Goal: Transaction & Acquisition: Purchase product/service

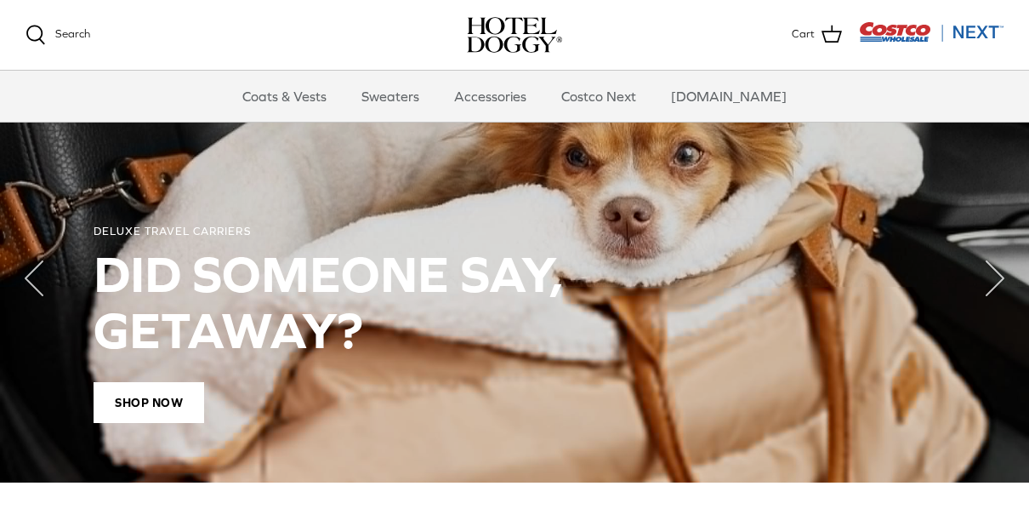
scroll to position [1202, 0]
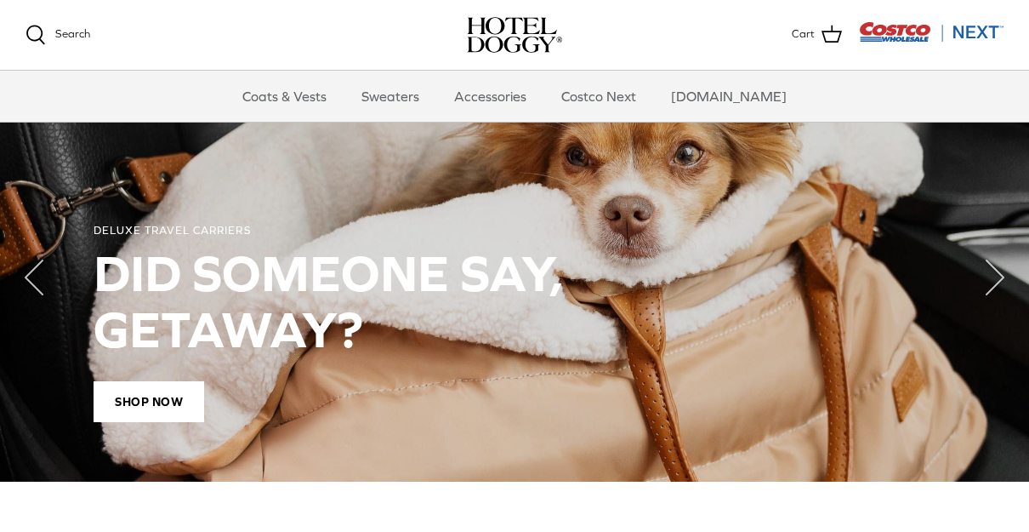
click at [971, 451] on div "DELUXE TRAVEL CARRIERS DID SOMEONE SAY, GETAWAY? Shop Now" at bounding box center [514, 322] width 961 height 317
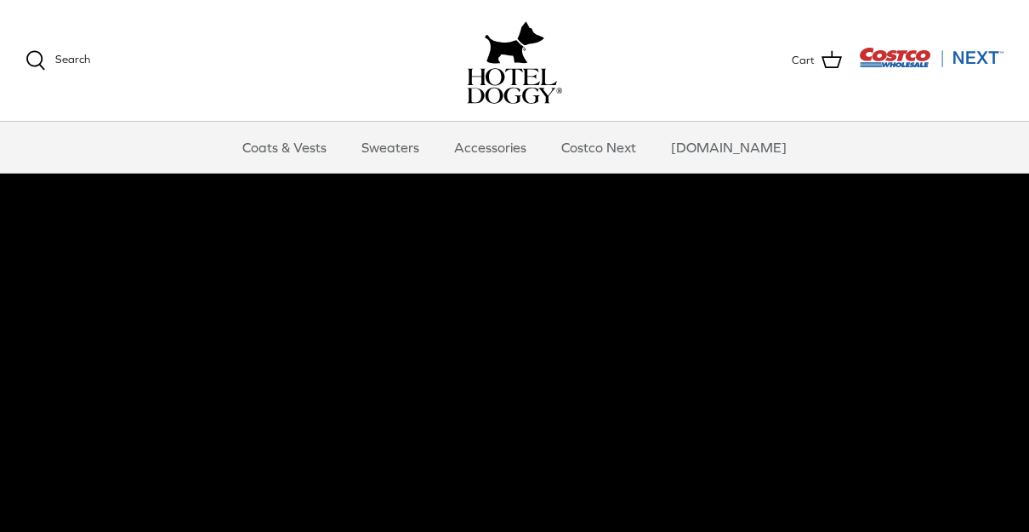
scroll to position [0, 0]
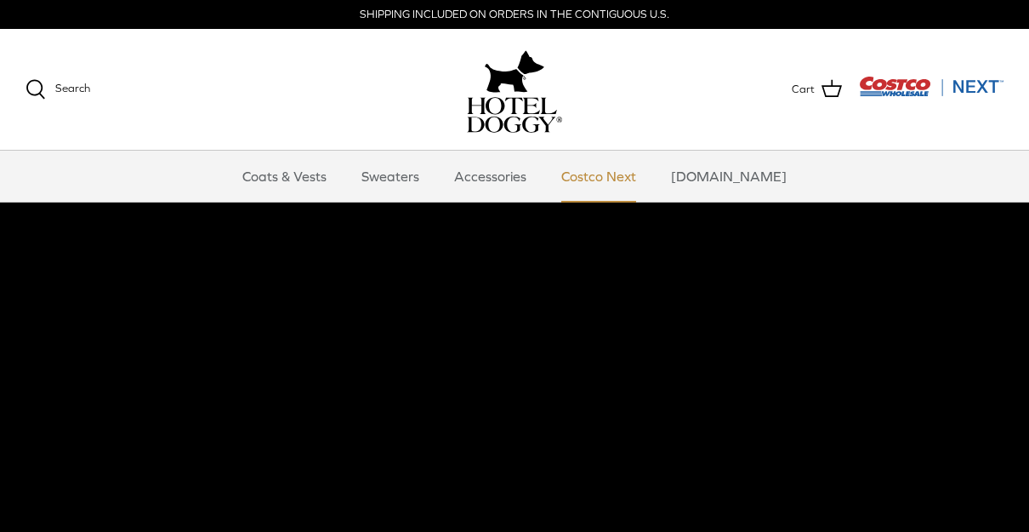
click at [623, 178] on link "Costco Next" at bounding box center [598, 176] width 105 height 51
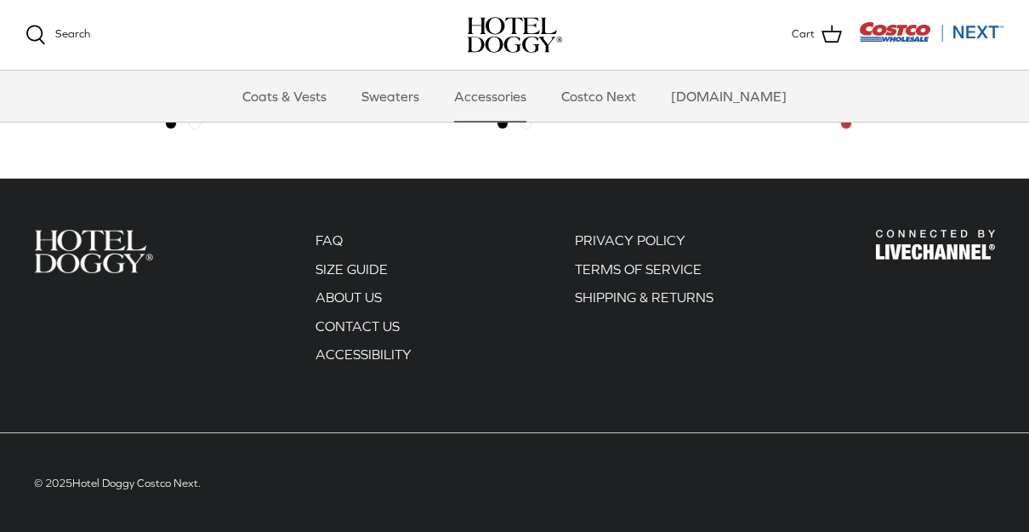
scroll to position [793, 0]
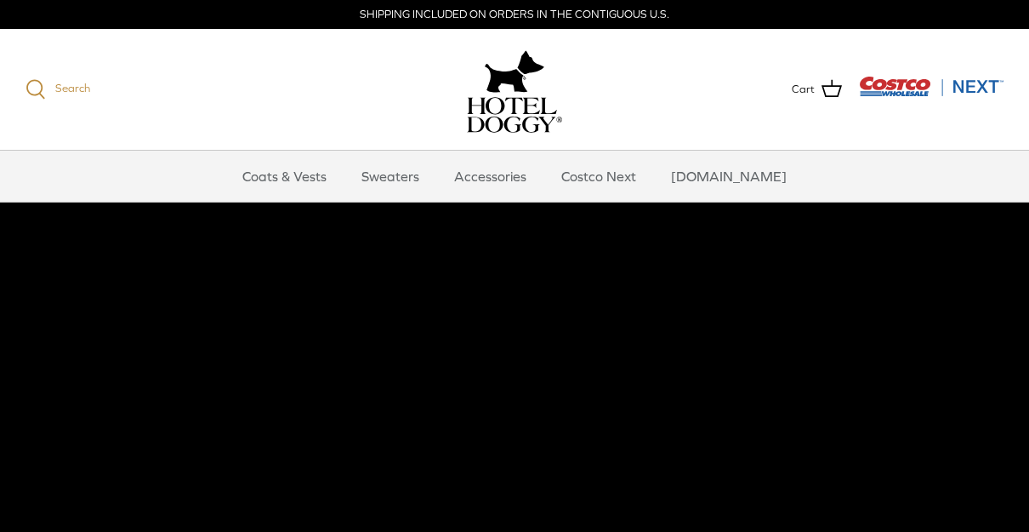
click at [55, 88] on span "Search" at bounding box center [72, 88] width 35 height 13
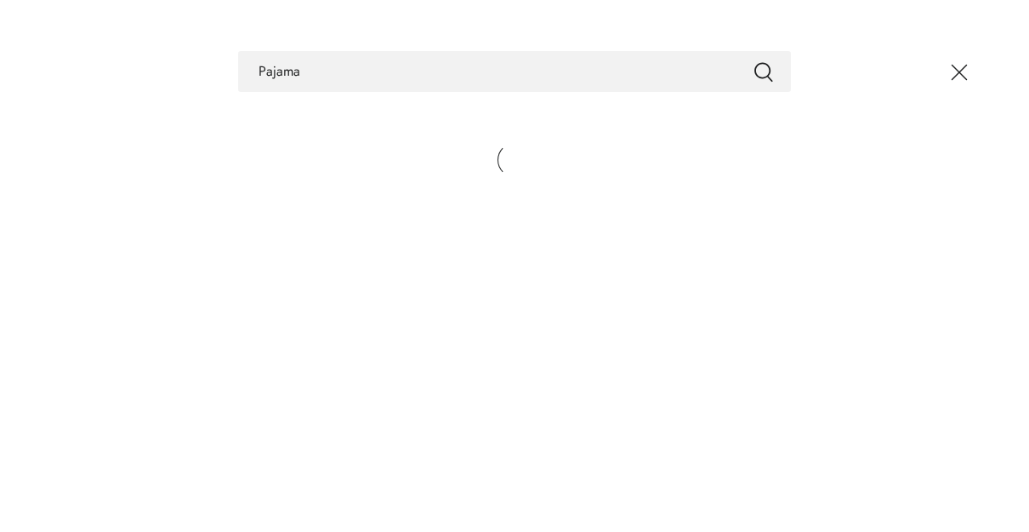
type input "Pajamas"
